Goal: Complete application form: Complete application form

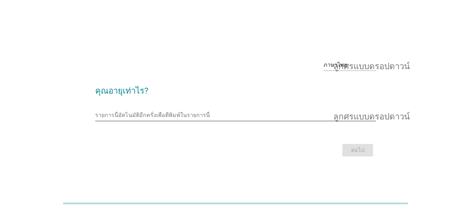
click at [189, 113] on input "รายการนี้อัตโนมัติอีกครั้งเพื่อตีพิมพ์ในรายการนี้" at bounding box center [230, 114] width 271 height 11
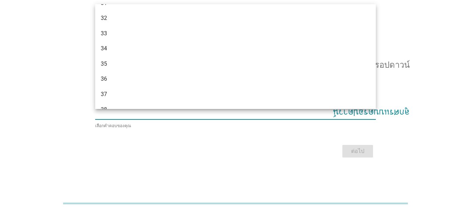
scroll to position [279, 0]
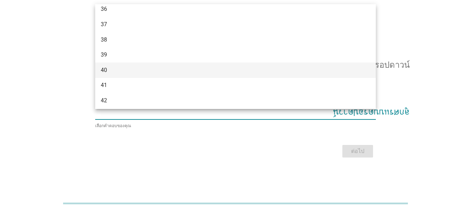
click at [143, 65] on div "40" at bounding box center [235, 69] width 281 height 15
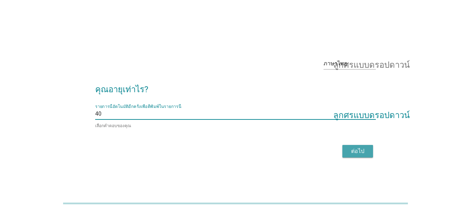
click at [359, 148] on font "ต่อไป" at bounding box center [357, 150] width 13 height 7
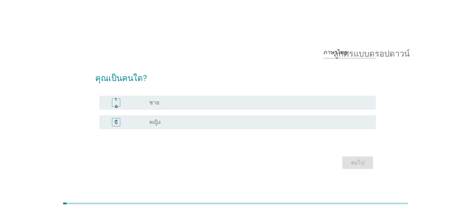
click at [184, 119] on div "ปุ่มวิทยุ[PERSON_NAME]เลือก หญิง" at bounding box center [256, 122] width 215 height 7
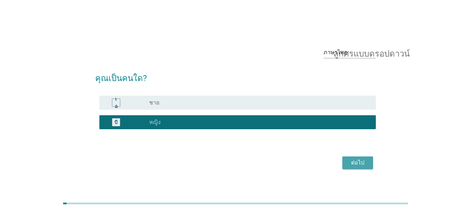
click at [355, 165] on font "ต่อไป" at bounding box center [357, 162] width 13 height 7
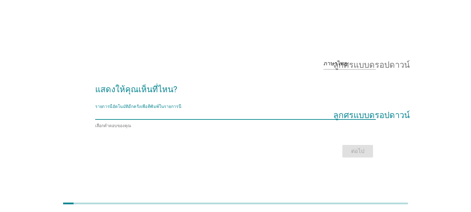
click at [199, 111] on input "รายการนี้อัตโนมัติอีกครั้งเพื่อตีพิมพ์ในรายการนี้" at bounding box center [230, 113] width 271 height 11
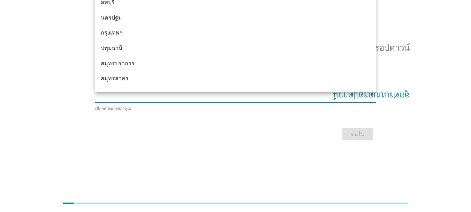
scroll to position [583, 0]
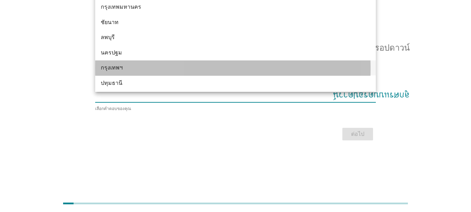
click at [139, 62] on div "กรุงเทพฯ" at bounding box center [235, 67] width 281 height 15
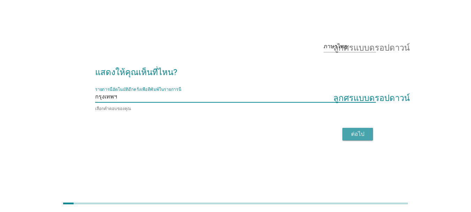
click at [360, 132] on font "ต่อไป" at bounding box center [357, 133] width 13 height 7
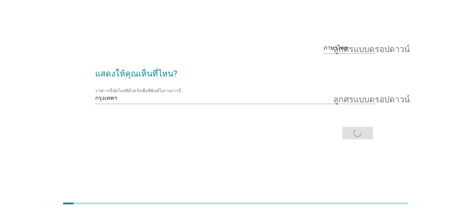
scroll to position [0, 0]
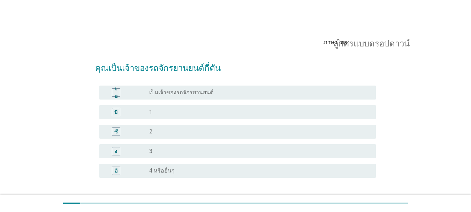
click at [162, 91] on font "เป็นเจ้าของรถจักรยานยนต์" at bounding box center [181, 92] width 64 height 7
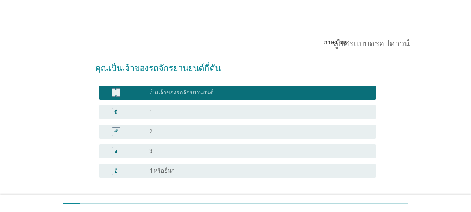
scroll to position [55, 0]
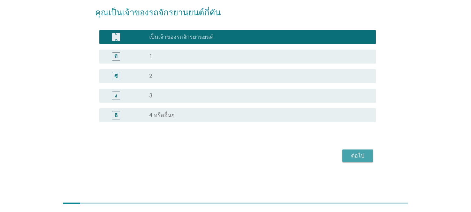
click at [359, 153] on font "ต่อไป" at bounding box center [357, 155] width 13 height 7
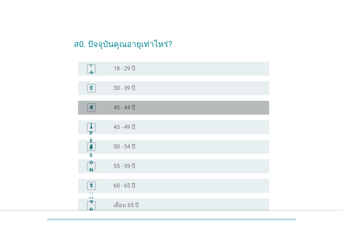
click at [135, 104] on div "ปุ่มวิทยุไม่ได้เลือก 40 - 44 ปี" at bounding box center [189, 108] width 150 height 8
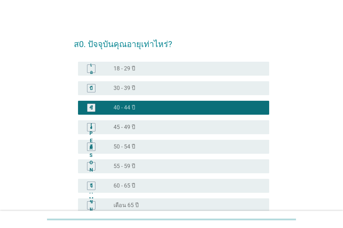
scroll to position [74, 0]
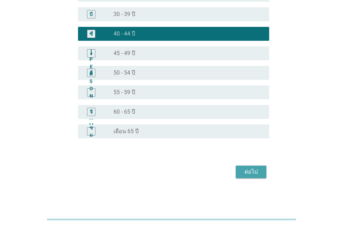
click at [250, 170] on font "ต่อไป" at bounding box center [251, 171] width 13 height 7
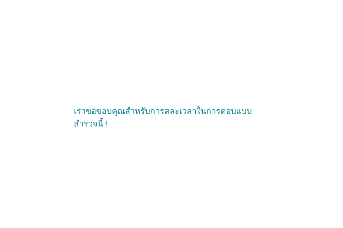
scroll to position [0, 0]
